Goal: Task Accomplishment & Management: Complete application form

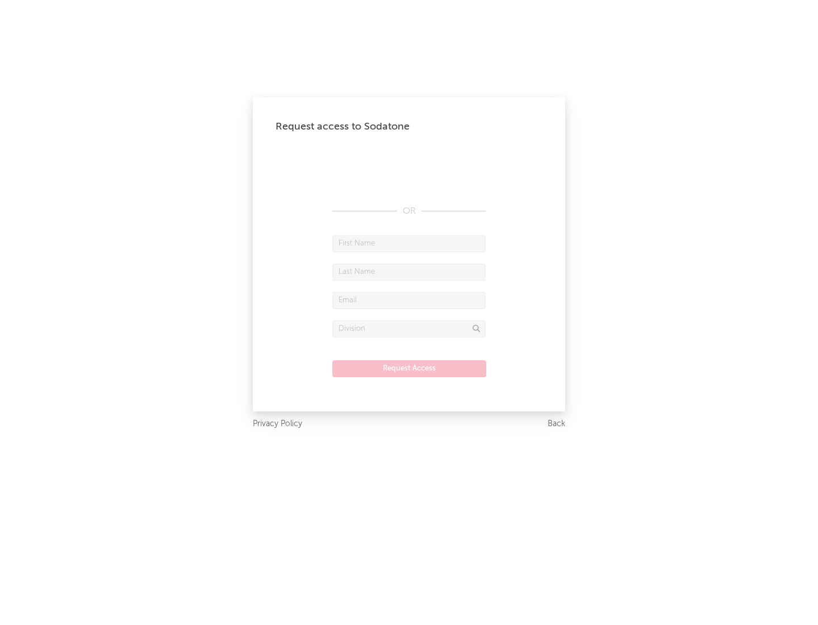
click at [409, 243] on input "text" at bounding box center [408, 243] width 153 height 17
type input "[PERSON_NAME]"
click at [409, 271] on input "text" at bounding box center [408, 271] width 153 height 17
type input "[PERSON_NAME]"
click at [409, 300] on input "text" at bounding box center [408, 300] width 153 height 17
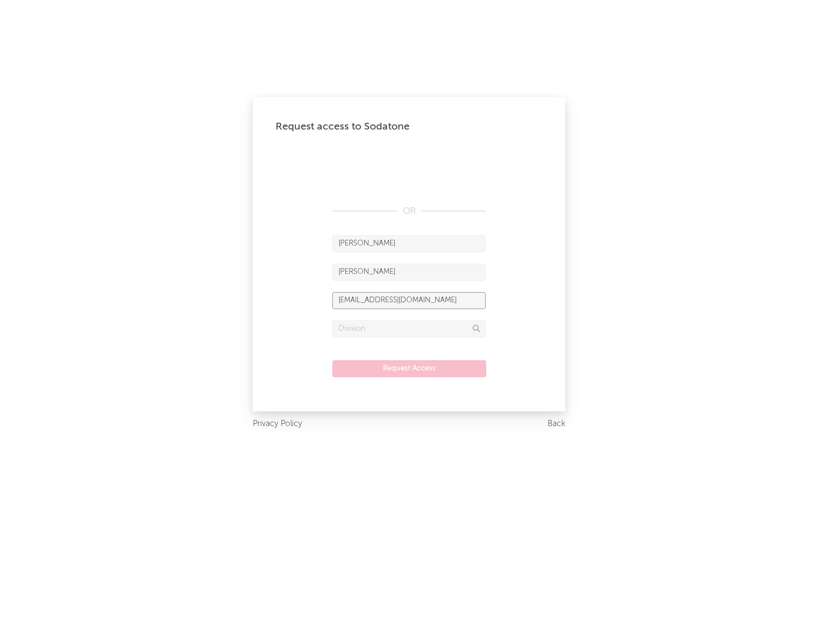
type input "[EMAIL_ADDRESS][DOMAIN_NAME]"
click at [409, 328] on input "text" at bounding box center [408, 328] width 153 height 17
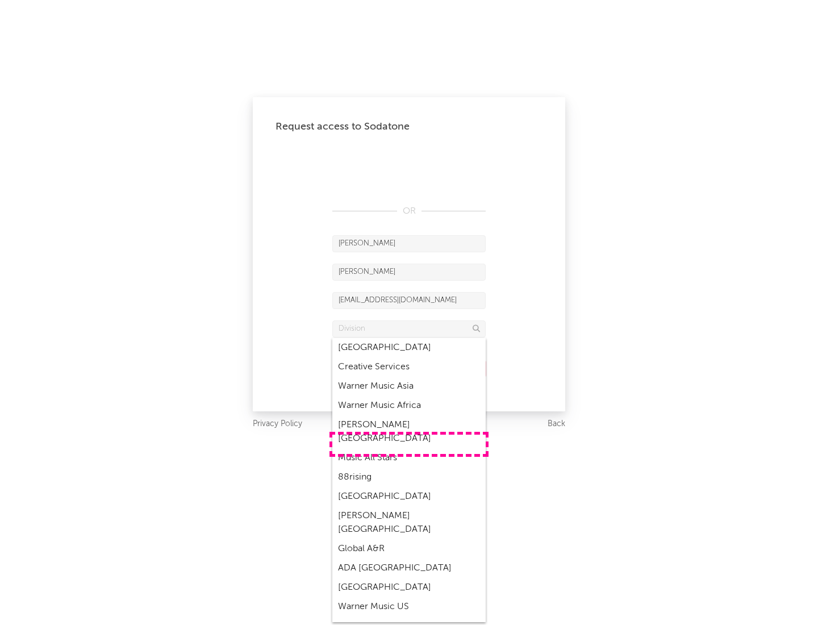
click at [409, 448] on div "Music All Stars" at bounding box center [408, 457] width 153 height 19
type input "Music All Stars"
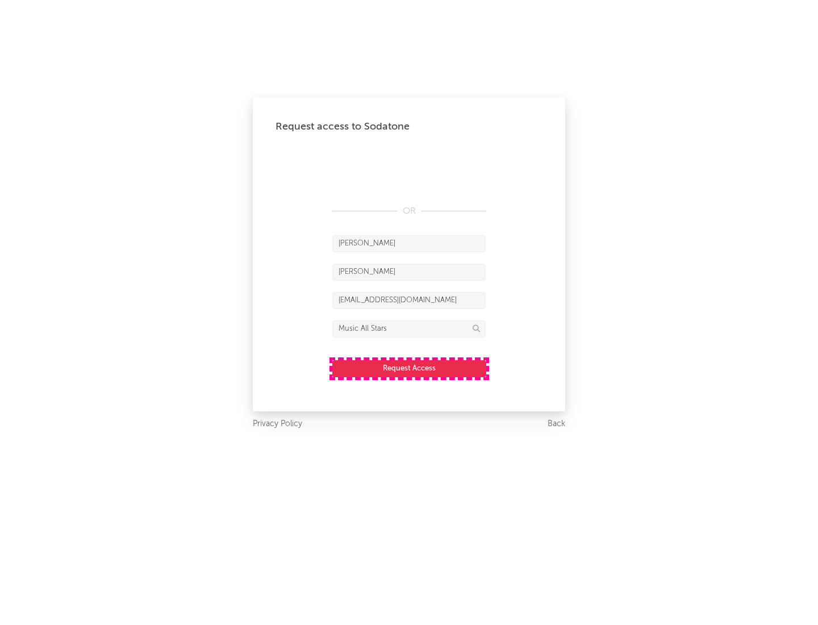
click at [409, 368] on button "Request Access" at bounding box center [409, 368] width 154 height 17
